Goal: Information Seeking & Learning: Learn about a topic

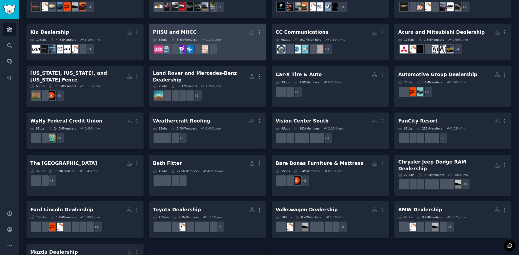
scroll to position [6, 0]
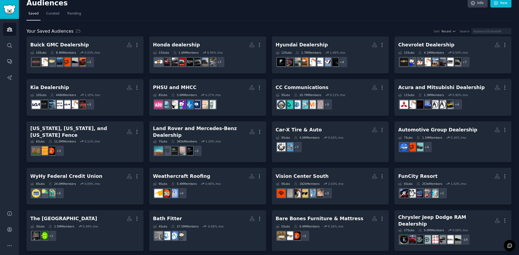
click at [230, 13] on nav "Saved Curated Trending" at bounding box center [268, 14] width 485 height 11
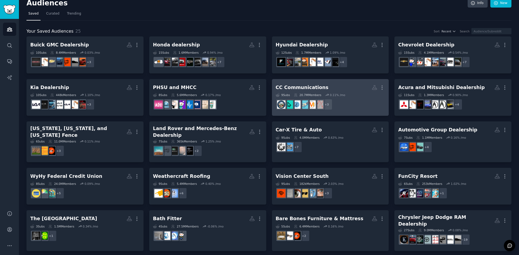
click at [289, 92] on h2 "CC Communications More" at bounding box center [330, 87] width 109 height 9
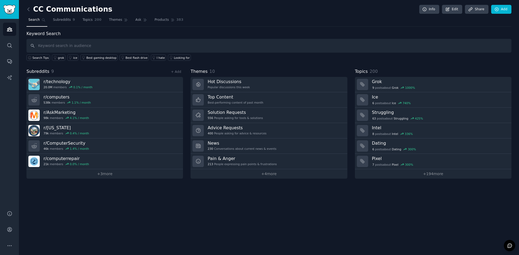
click at [277, 231] on div "CC Communications Info Edit Share Add Search Subreddits 9 Topics 200 Themes Ask…" at bounding box center [269, 127] width 500 height 255
click at [97, 171] on link "+ 3 more" at bounding box center [104, 174] width 157 height 9
drag, startPoint x: 172, startPoint y: 69, endPoint x: 174, endPoint y: 73, distance: 4.4
click at [173, 71] on div "+ Add" at bounding box center [176, 72] width 14 height 6
click at [174, 73] on link "+ Add" at bounding box center [176, 72] width 10 height 4
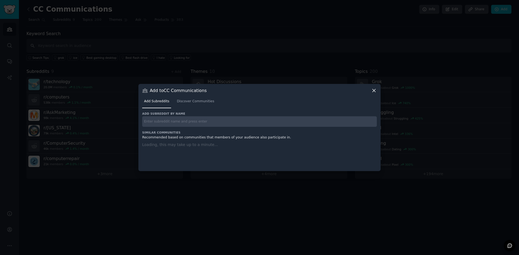
click at [160, 124] on input "text" at bounding box center [259, 122] width 235 height 11
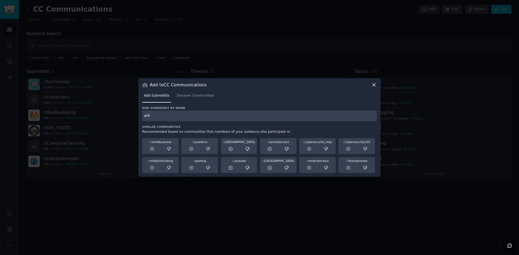
type input "wifi"
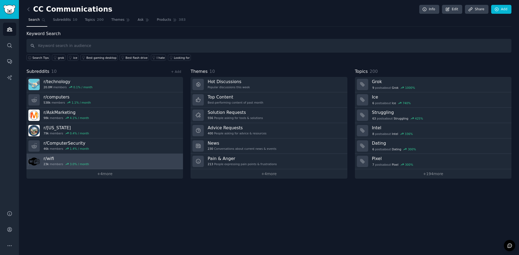
click at [91, 166] on link "r/ wifi 23k members 3.0 % / month" at bounding box center [104, 161] width 157 height 15
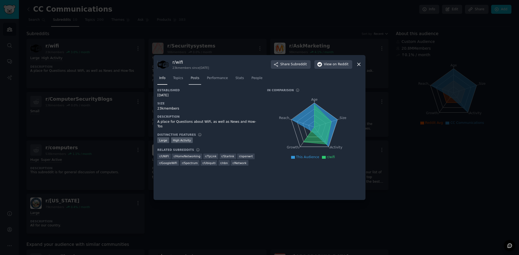
click at [194, 77] on span "Posts" at bounding box center [195, 78] width 9 height 5
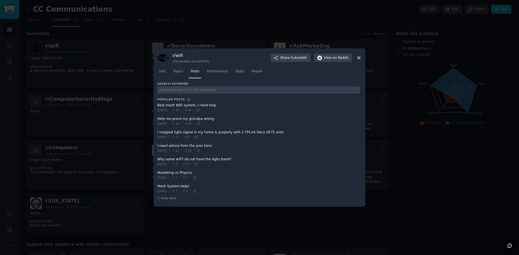
drag, startPoint x: 505, startPoint y: 0, endPoint x: 364, endPoint y: 31, distance: 144.9
click at [364, 31] on div at bounding box center [259, 127] width 519 height 255
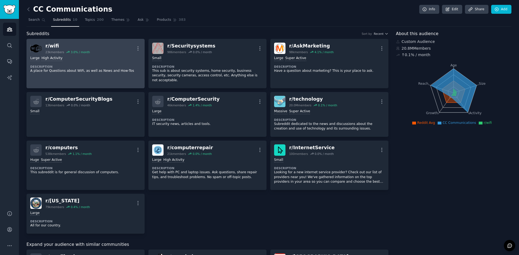
click at [82, 66] on dt "Description" at bounding box center [85, 67] width 111 height 4
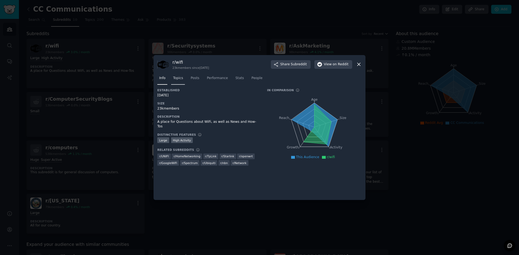
click at [183, 78] on link "Topics" at bounding box center [178, 79] width 14 height 11
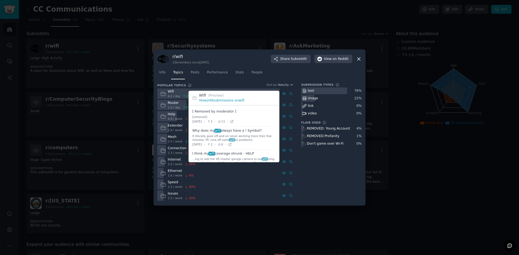
click at [221, 99] on link "View 240 submissions on wifi" at bounding box center [221, 101] width 45 height 4
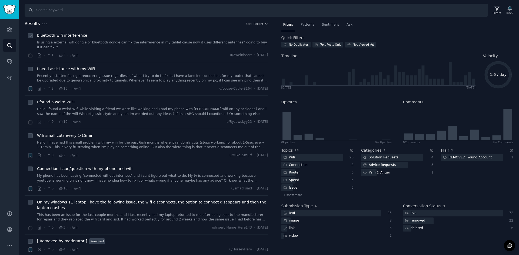
click at [111, 43] on link "Is using a external wifi dongle or bluetooth dongle can fix the interference in…" at bounding box center [152, 44] width 231 height 9
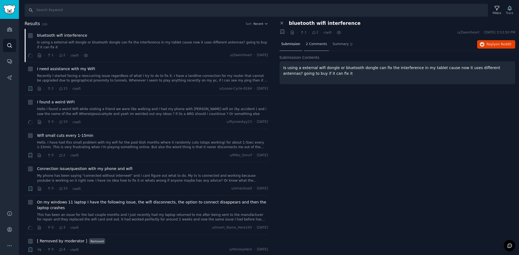
click at [309, 45] on span "2 Comments" at bounding box center [316, 44] width 21 height 5
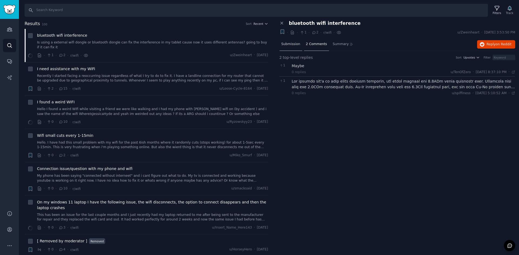
click at [288, 45] on span "Submission" at bounding box center [290, 44] width 19 height 5
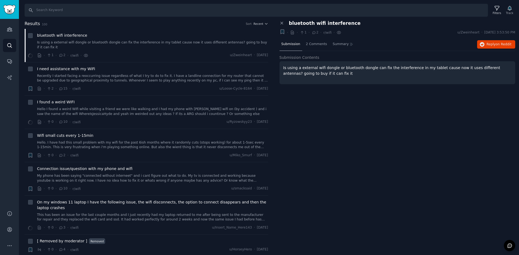
click at [300, 77] on div "Is using a external wifi dongle or bluetooth dongle can fix the interference in…" at bounding box center [398, 72] width 236 height 23
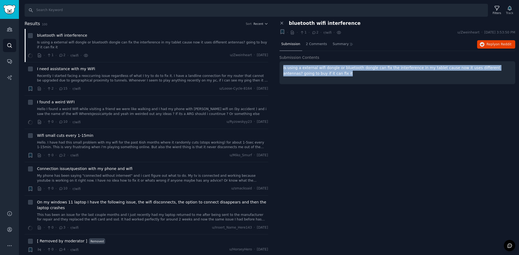
click at [300, 77] on div "Is using a external wifi dongle or bluetooth dongle can fix the interference in…" at bounding box center [398, 72] width 236 height 23
copy p "Is using a external wifi dongle or bluetooth dongle can fix the interference in…"
click at [493, 46] on span "Reply on Reddit" at bounding box center [499, 44] width 25 height 5
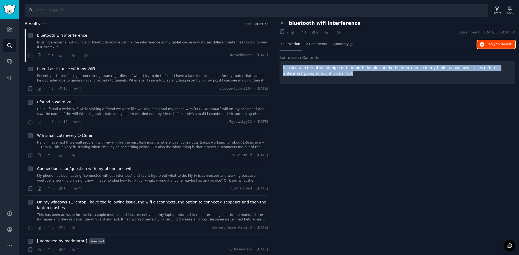
click at [487, 44] on button "Reply on Reddit" at bounding box center [496, 44] width 38 height 9
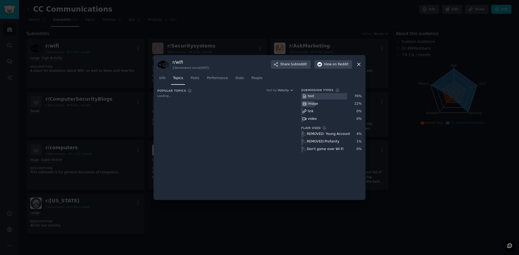
click at [106, 100] on div at bounding box center [259, 127] width 519 height 255
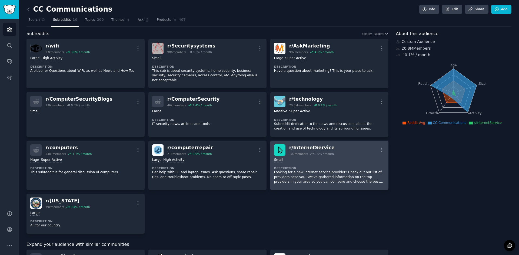
click at [296, 156] on div "Small Description Looking for a new internet service provider? Check out our li…" at bounding box center [329, 171] width 111 height 31
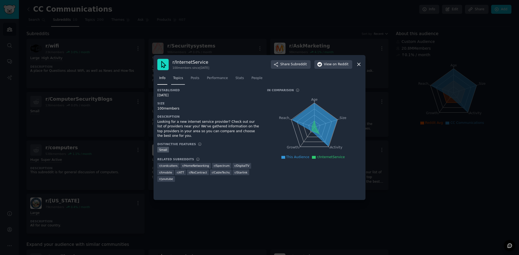
click at [181, 76] on span "Topics" at bounding box center [178, 78] width 10 height 5
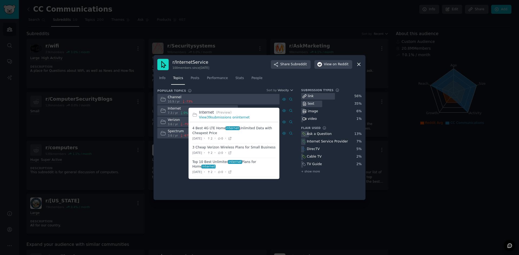
click at [220, 117] on link "View 39 submissions on internet" at bounding box center [224, 118] width 51 height 4
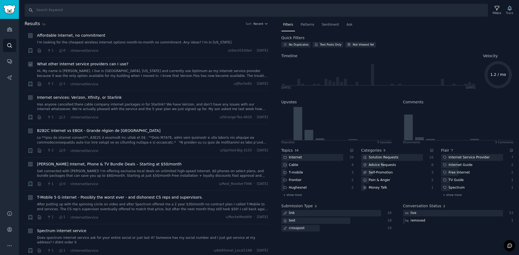
click at [106, 71] on link "Hi, My name is [PERSON_NAME]. I live in [GEOGRAPHIC_DATA], [US_STATE] and curre…" at bounding box center [152, 73] width 231 height 9
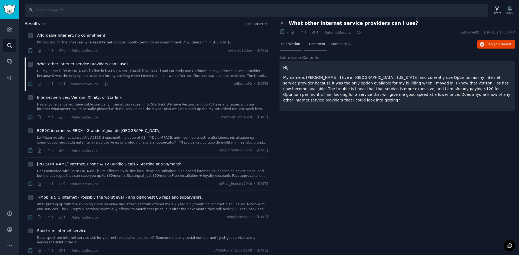
click at [307, 45] on span "1 Comment" at bounding box center [315, 44] width 19 height 5
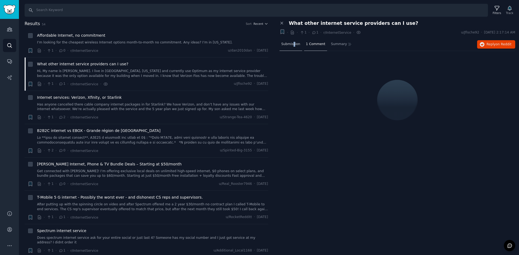
click at [293, 46] on span "Submission" at bounding box center [290, 44] width 19 height 5
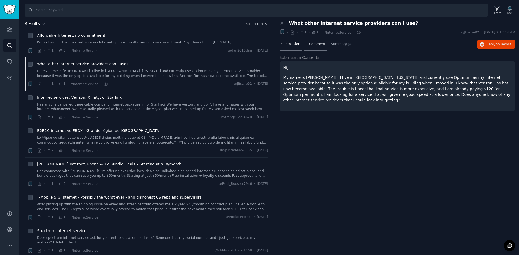
click at [312, 48] on div "1 Comment" at bounding box center [315, 44] width 23 height 13
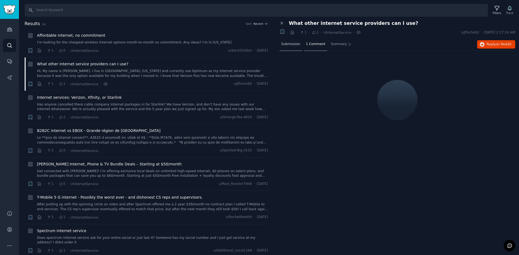
click at [298, 47] on div "Submission" at bounding box center [291, 44] width 23 height 13
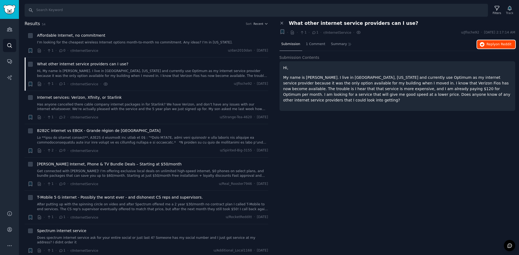
click at [494, 46] on span "Reply on Reddit" at bounding box center [499, 44] width 25 height 5
click at [172, 41] on link "I’m looking for the cheapest wireless Internet options month-to-month no commit…" at bounding box center [152, 42] width 231 height 5
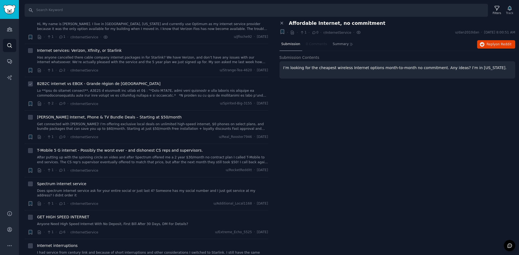
scroll to position [54, 0]
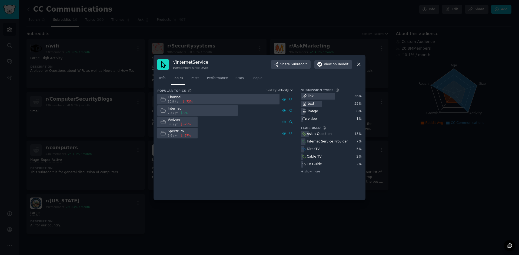
click at [167, 233] on div at bounding box center [259, 127] width 519 height 255
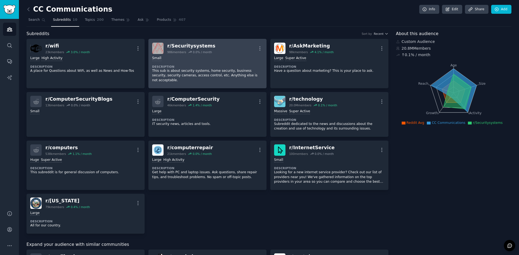
click at [204, 53] on div "0.0 % / month" at bounding box center [202, 52] width 19 height 4
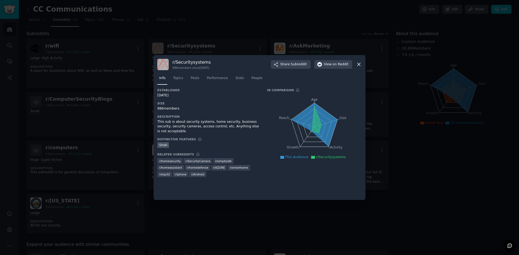
click at [476, 180] on div at bounding box center [259, 127] width 519 height 255
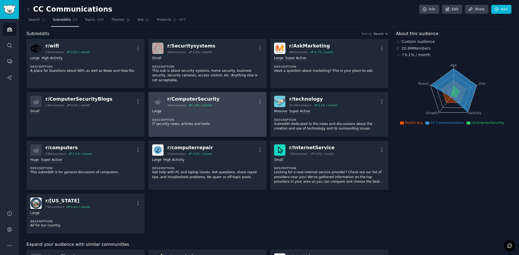
click at [224, 110] on div "Large Description IT security news, articles and tools." at bounding box center [207, 117] width 111 height 21
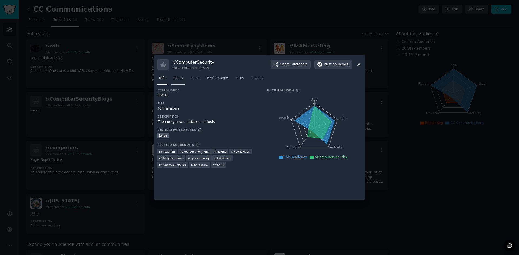
click at [177, 79] on span "Topics" at bounding box center [178, 78] width 10 height 5
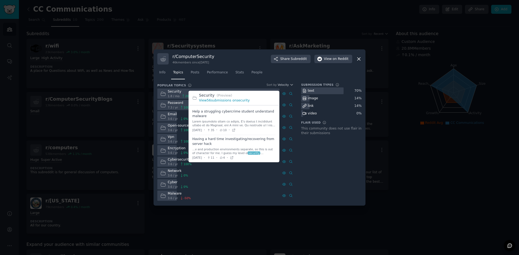
click at [234, 101] on link "View 56 submissions on security" at bounding box center [224, 101] width 51 height 4
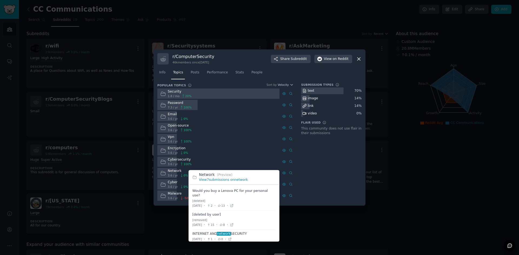
click at [226, 179] on link "View 7 submissions on network" at bounding box center [223, 180] width 49 height 4
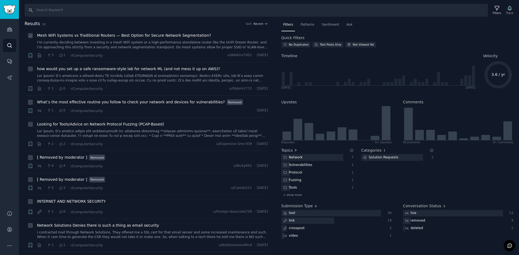
click at [160, 45] on link "I’m currently deciding between investing in a mesh WiFi system or a high-perfor…" at bounding box center [152, 44] width 231 height 9
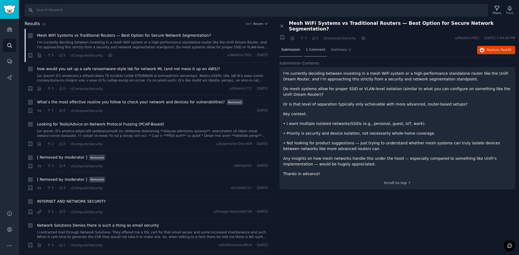
click at [316, 48] on span "1 Comment" at bounding box center [315, 50] width 19 height 5
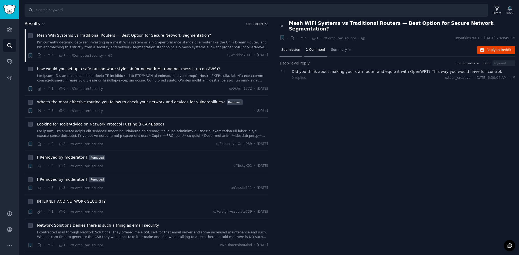
click at [295, 48] on span "Submission" at bounding box center [290, 50] width 19 height 5
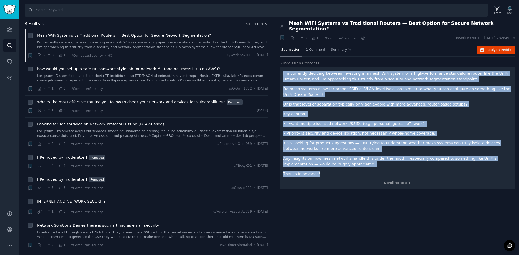
drag, startPoint x: 323, startPoint y: 169, endPoint x: 283, endPoint y: 67, distance: 109.6
click at [283, 67] on div "I’m currently deciding between investing in a mesh WiFi system or a high-perfor…" at bounding box center [398, 128] width 236 height 123
drag, startPoint x: 310, startPoint y: 79, endPoint x: 316, endPoint y: 82, distance: 6.4
click at [316, 86] on p "Do mesh systems allow for proper SSID or VLAN-level isolation (similar to what …" at bounding box center [397, 91] width 228 height 11
drag, startPoint x: 350, startPoint y: 71, endPoint x: 495, endPoint y: 45, distance: 147.0
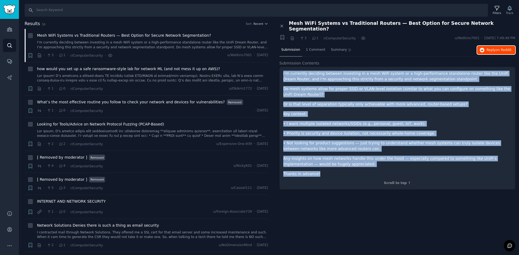
click at [495, 48] on span "Reply on Reddit" at bounding box center [499, 50] width 25 height 5
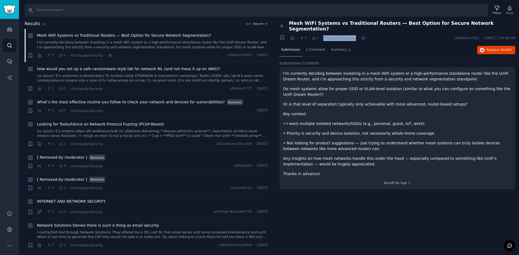
drag, startPoint x: 320, startPoint y: 33, endPoint x: 351, endPoint y: 32, distance: 30.3
click at [351, 35] on div "+ · · 3 · 1 · r/ComputerSecurity ·" at bounding box center [322, 38] width 88 height 7
click at [334, 36] on span "r/ComputerSecurity" at bounding box center [339, 38] width 32 height 4
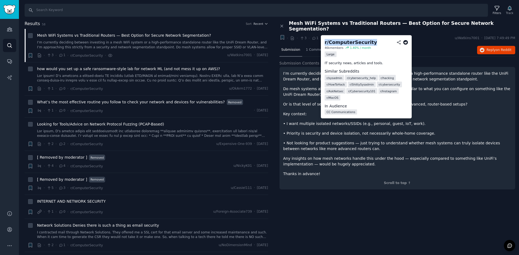
drag, startPoint x: 325, startPoint y: 44, endPoint x: 367, endPoint y: 41, distance: 42.5
click at [367, 41] on h2 "r/ ComputerSecurity" at bounding box center [366, 42] width 83 height 7
copy div "r/ ComputerSecurity"
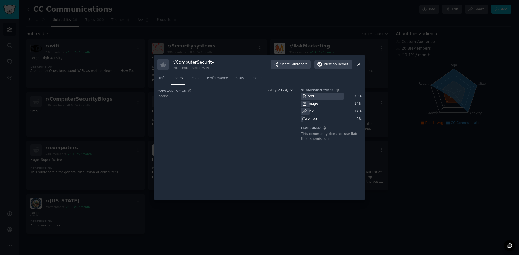
click at [358, 64] on icon at bounding box center [359, 65] width 6 height 6
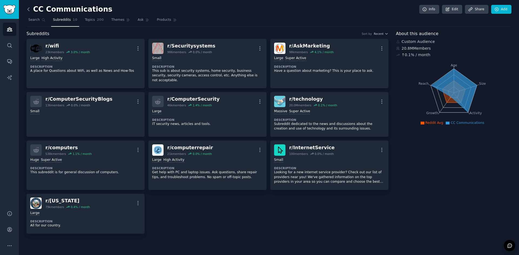
click at [29, 9] on icon at bounding box center [29, 9] width 6 height 6
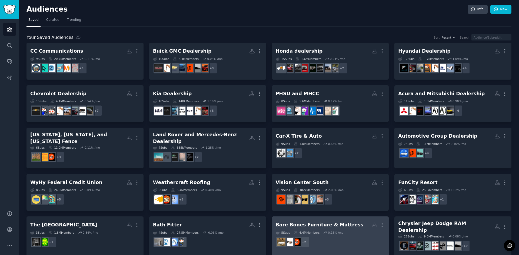
click at [288, 222] on div "Bare Bones Furniture & Mattress" at bounding box center [320, 225] width 88 height 7
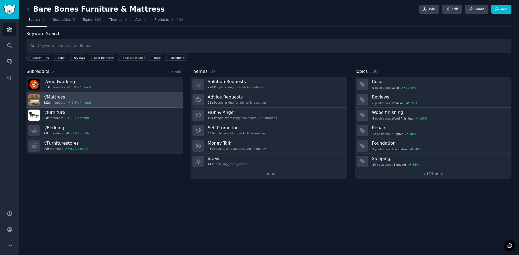
click at [85, 100] on div "r/ Mattress 122k members 2.3 % / month" at bounding box center [67, 99] width 47 height 11
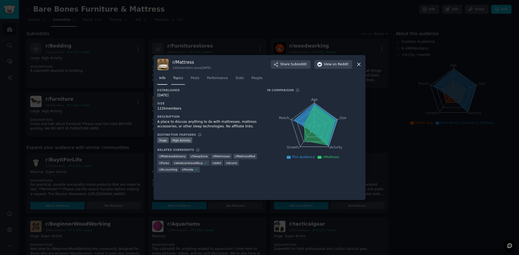
click at [177, 81] on link "Topics" at bounding box center [178, 79] width 14 height 11
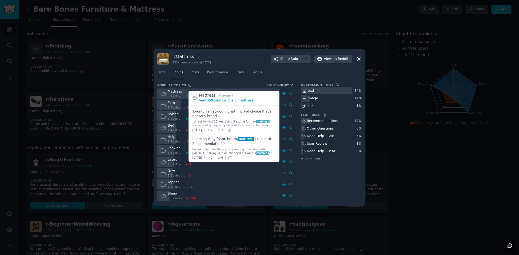
click at [233, 99] on link "View 359 submissions on mattress" at bounding box center [226, 101] width 54 height 4
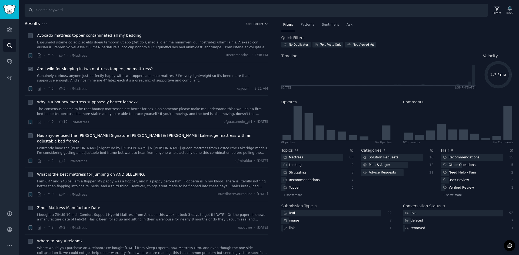
click at [103, 76] on link "Genuinely curious, anyone just perfectly happy with two toppers and zero mattre…" at bounding box center [152, 78] width 231 height 9
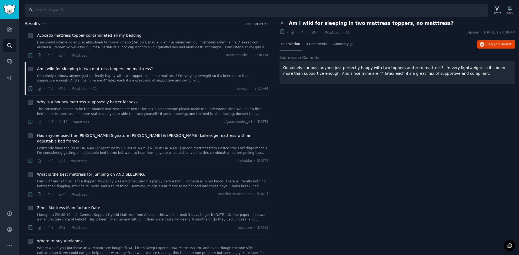
click at [295, 27] on div "Close panel Am I wild for sleeping in two mattress toppers, no matttress? + · ·…" at bounding box center [398, 29] width 236 height 16
click at [297, 24] on span "Am I wild for sleeping in two mattress toppers, no matttress?" at bounding box center [371, 24] width 165 height 6
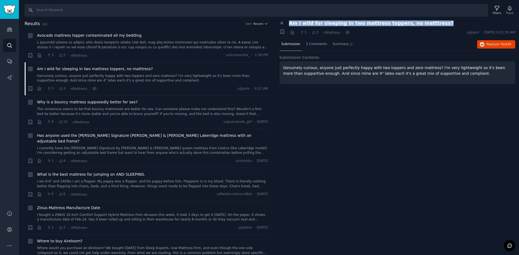
click at [297, 24] on span "Am I wild for sleeping in two mattress toppers, no matttress?" at bounding box center [371, 24] width 165 height 6
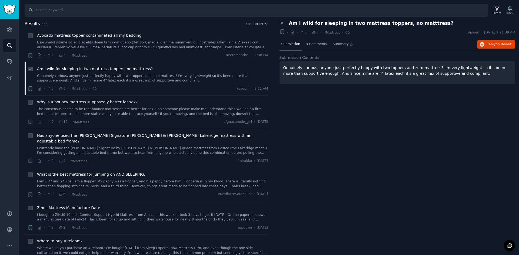
click at [202, 89] on div "· 3 · 3 · r/Mattress · u/jjopm · 9:21 AM" at bounding box center [152, 89] width 231 height 6
click at [204, 82] on link "Genuinely curious, anyone just perfectly happy with two toppers and zero mattre…" at bounding box center [152, 78] width 231 height 9
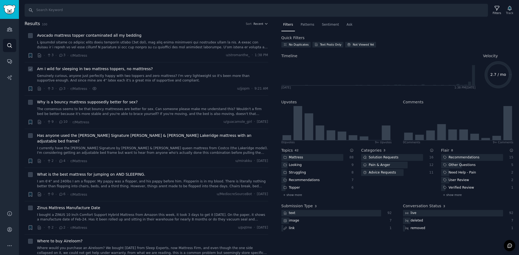
click at [155, 78] on link "Genuinely curious, anyone just perfectly happy with two toppers and zero mattre…" at bounding box center [152, 78] width 231 height 9
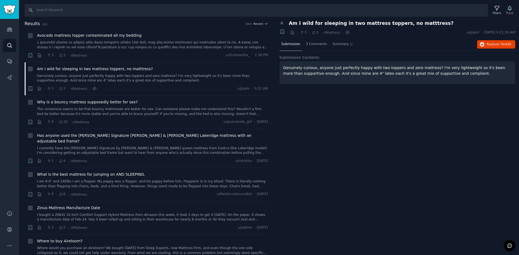
click at [314, 24] on span "Am I wild for sleeping in two mattress toppers, no matttress?" at bounding box center [371, 24] width 165 height 6
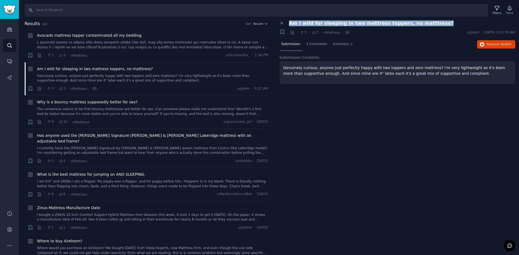
click at [314, 24] on span "Am I wild for sleeping in two mattress toppers, no matttress?" at bounding box center [371, 24] width 165 height 6
copy div "Am I wild for sleeping in two mattress toppers, no matttress? +"
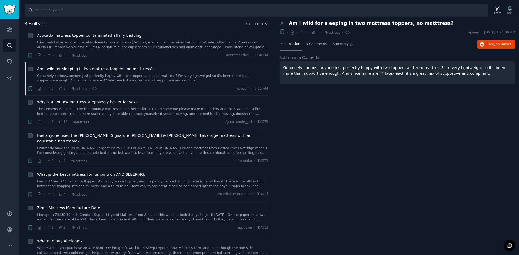
click at [287, 70] on p "Genuinely curious, anyone just perfectly happy with two toppers and zero mattre…" at bounding box center [397, 70] width 228 height 11
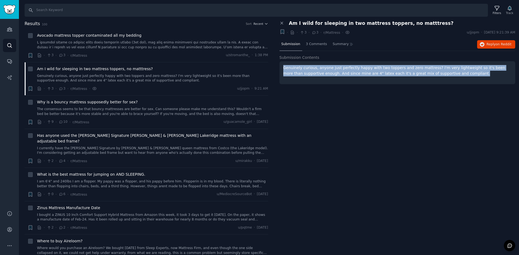
click at [287, 70] on p "Genuinely curious, anyone just perfectly happy with two toppers and zero mattre…" at bounding box center [397, 70] width 228 height 11
copy p "Genuinely curious, anyone just perfectly happy with two toppers and zero mattre…"
click at [504, 46] on span "on Reddit" at bounding box center [504, 44] width 16 height 4
click at [5, 12] on img "Sidebar" at bounding box center [9, 9] width 12 height 9
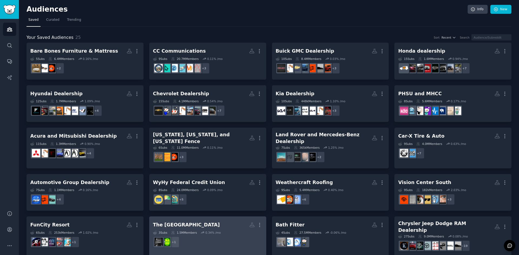
click at [202, 222] on h2 "The [GEOGRAPHIC_DATA] More" at bounding box center [207, 225] width 109 height 9
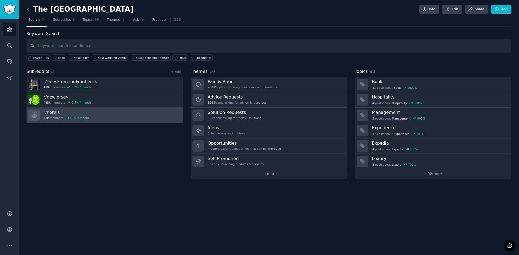
click at [44, 111] on h3 "r/ hotels" at bounding box center [66, 113] width 45 height 6
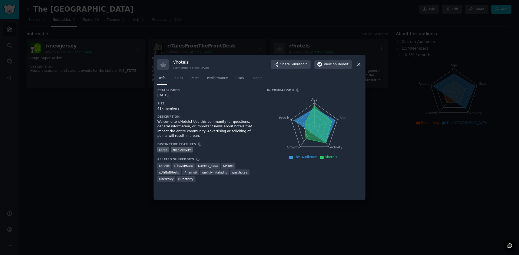
click at [268, 34] on div at bounding box center [259, 127] width 519 height 255
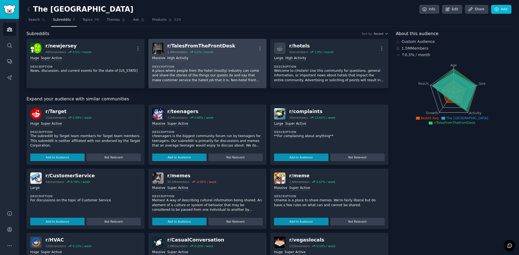
click at [190, 55] on div "Massive High Activity Description A place where people from the hotel (mostly) …" at bounding box center [207, 69] width 111 height 31
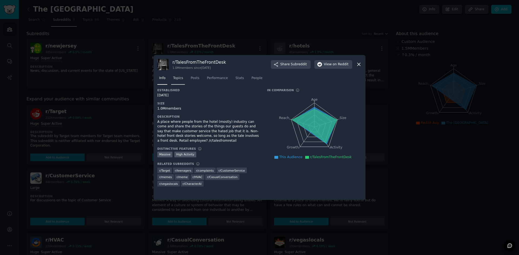
click at [181, 79] on span "Topics" at bounding box center [178, 78] width 10 height 5
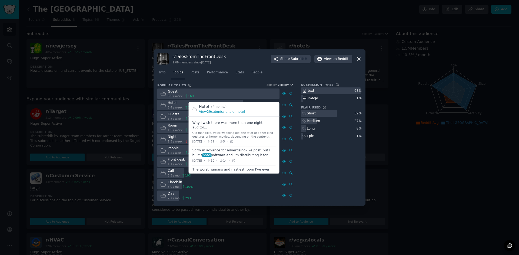
click at [235, 112] on link "View 29 submissions on hotel" at bounding box center [222, 112] width 46 height 4
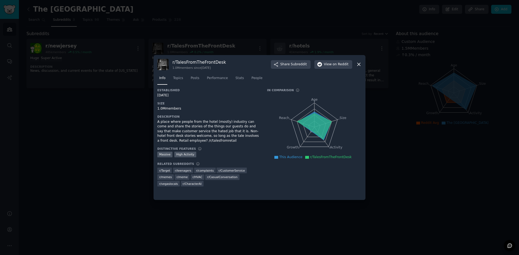
click at [106, 72] on div at bounding box center [259, 127] width 519 height 255
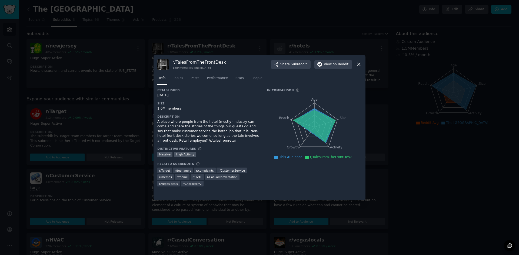
click at [112, 39] on div at bounding box center [259, 127] width 519 height 255
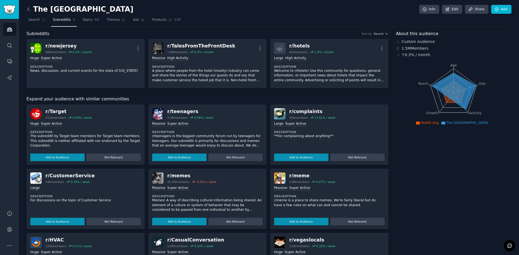
click at [28, 7] on icon at bounding box center [29, 9] width 6 height 6
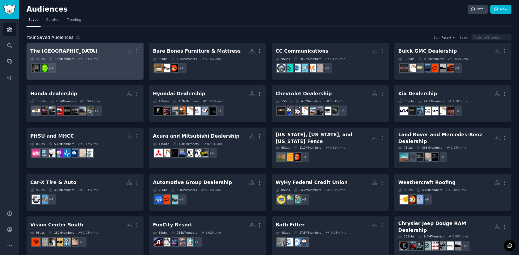
click at [119, 62] on dd "r/hotels + 1" at bounding box center [84, 68] width 109 height 15
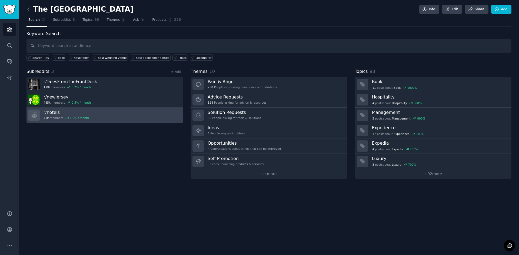
click at [84, 122] on link "r/ hotels 41k members 1.9 % / month" at bounding box center [104, 115] width 157 height 15
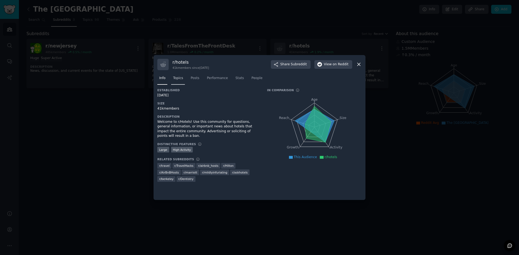
click at [177, 79] on span "Topics" at bounding box center [178, 78] width 10 height 5
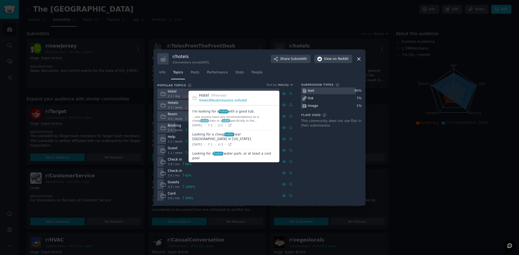
click at [235, 101] on link "View 189 submissions on hotel" at bounding box center [223, 101] width 48 height 4
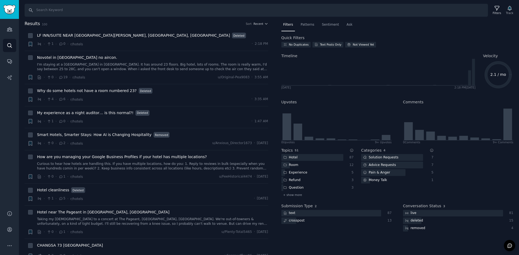
drag, startPoint x: 112, startPoint y: 91, endPoint x: 0, endPoint y: 123, distance: 116.6
click at [0, 123] on div "Audiences Search Conversations AI Reports" at bounding box center [9, 111] width 19 height 185
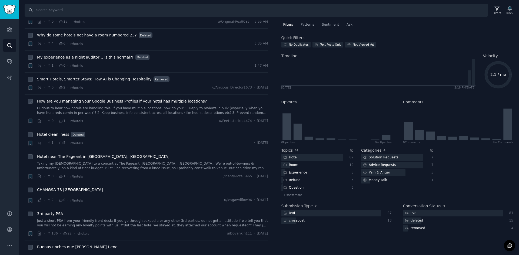
scroll to position [81, 0]
